Goal: Find specific page/section: Find specific page/section

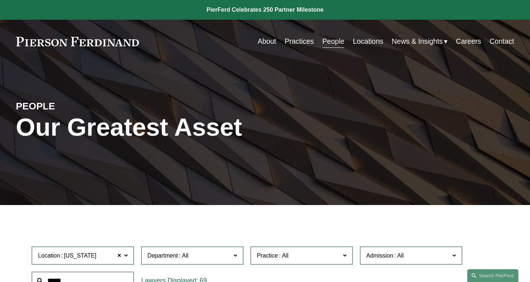
click at [325, 39] on link "People" at bounding box center [334, 41] width 22 height 14
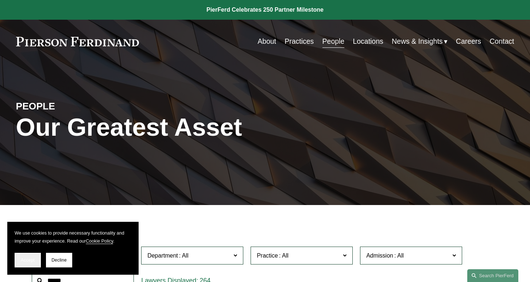
click at [32, 257] on button "Accept" at bounding box center [28, 260] width 26 height 15
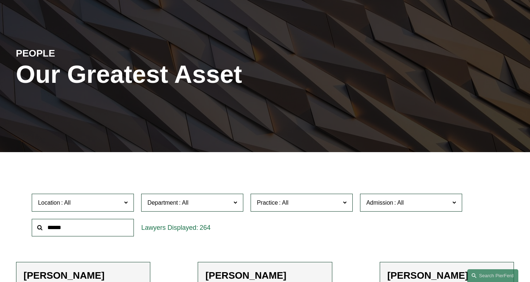
scroll to position [113, 0]
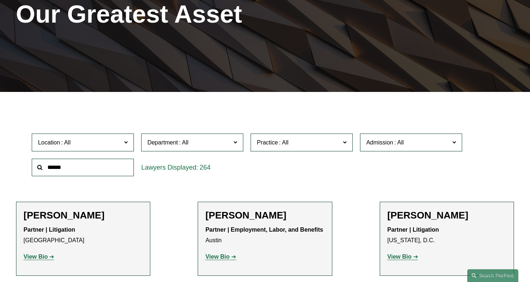
click at [104, 170] on input "text" at bounding box center [83, 168] width 102 height 18
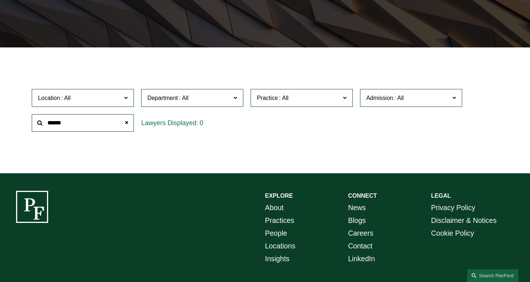
scroll to position [200, 0]
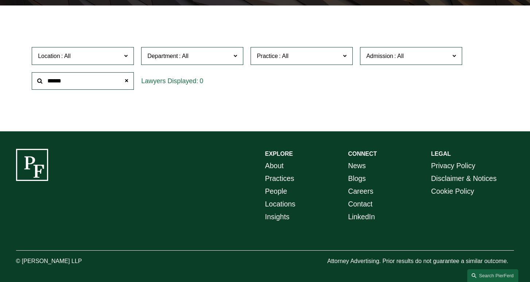
click at [78, 84] on input "******" at bounding box center [83, 81] width 102 height 18
drag, startPoint x: 77, startPoint y: 83, endPoint x: 14, endPoint y: 78, distance: 62.6
click at [14, 78] on ul "Filter Location All [GEOGRAPHIC_DATA] [GEOGRAPHIC_DATA] [GEOGRAPHIC_DATA] [GEOG…" at bounding box center [265, 69] width 530 height 94
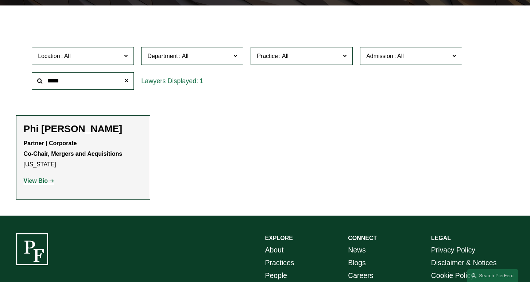
type input "*****"
click at [40, 184] on strong "View Bio" at bounding box center [36, 181] width 24 height 6
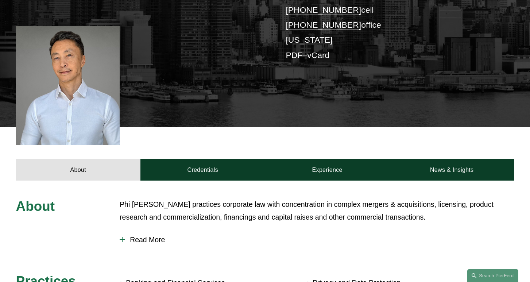
scroll to position [250, 0]
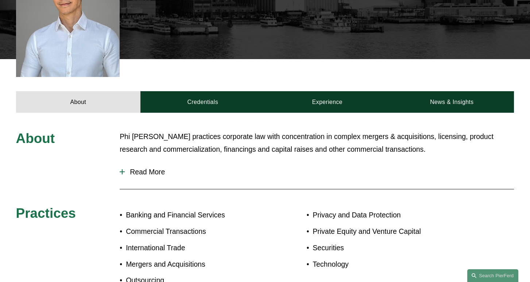
click at [139, 168] on span "Read More" at bounding box center [319, 172] width 389 height 8
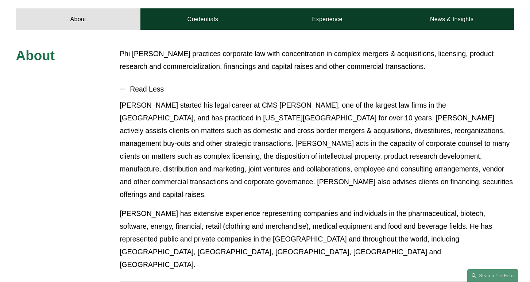
scroll to position [0, 0]
